Goal: Transaction & Acquisition: Purchase product/service

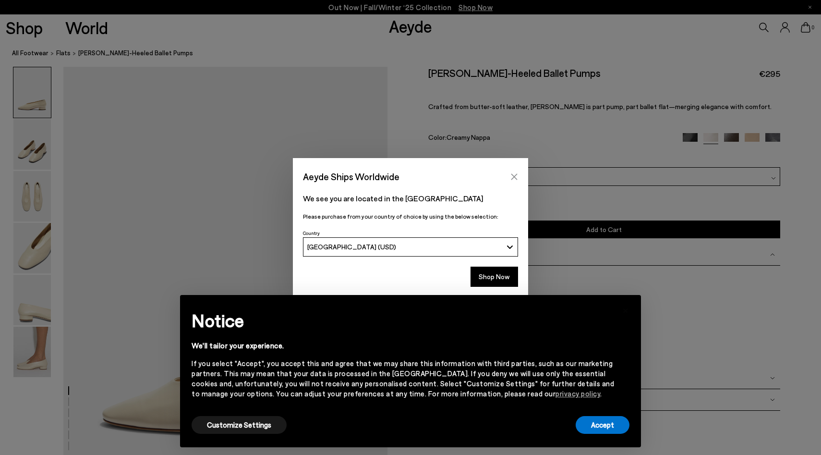
click at [515, 175] on icon "Close" at bounding box center [515, 176] width 6 height 6
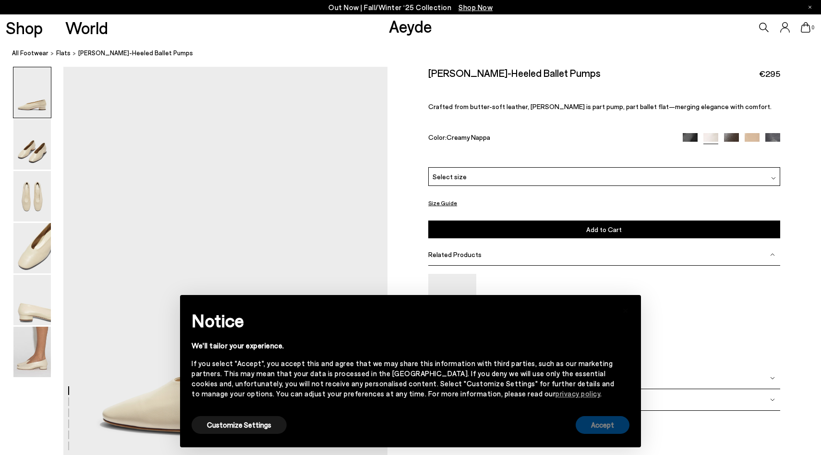
click at [600, 422] on button "Accept" at bounding box center [603, 425] width 54 height 18
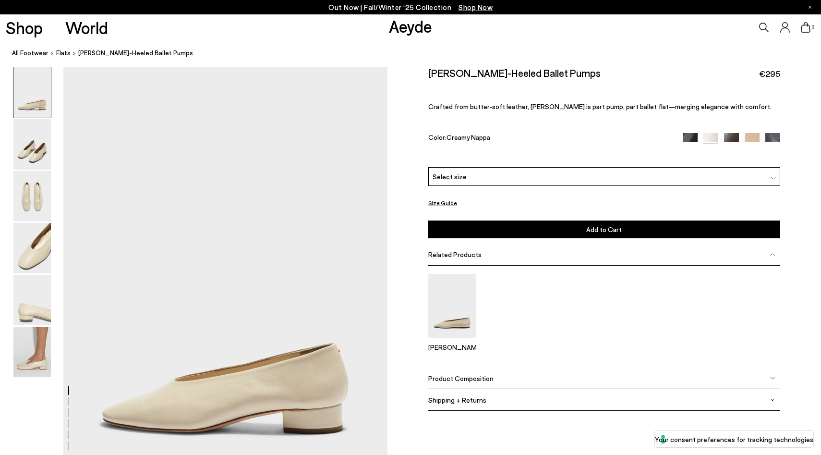
click at [771, 135] on img at bounding box center [773, 140] width 15 height 15
drag, startPoint x: 728, startPoint y: 136, endPoint x: 304, endPoint y: 5, distance: 444.4
